Goal: Navigation & Orientation: Find specific page/section

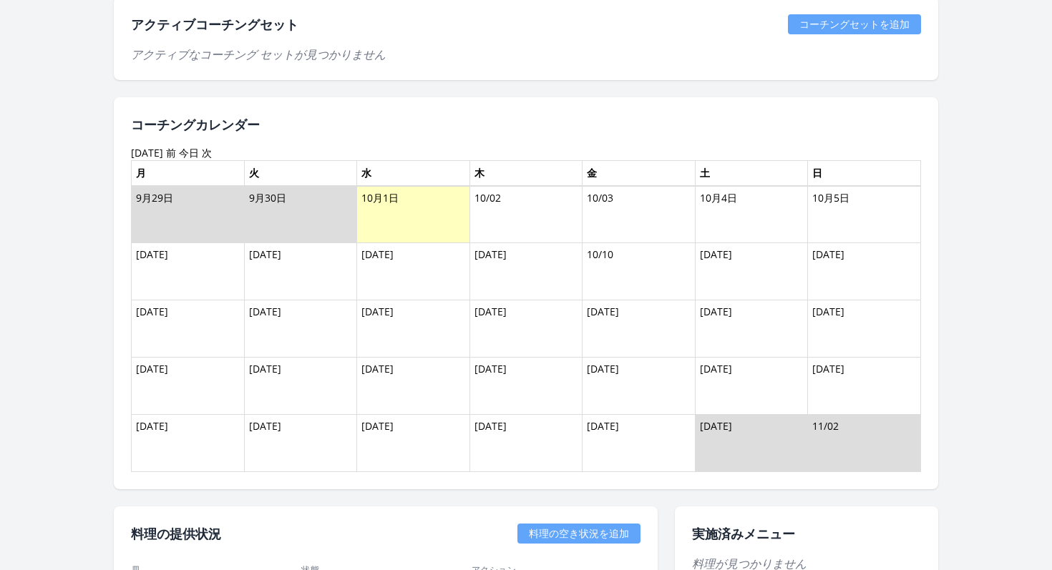
scroll to position [1085, 0]
